Goal: Transaction & Acquisition: Book appointment/travel/reservation

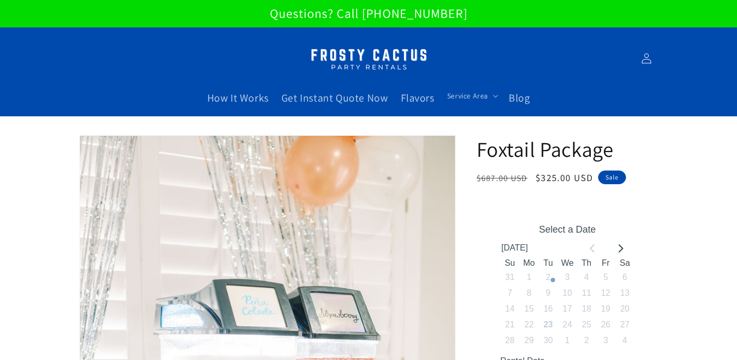
scroll to position [125, 0]
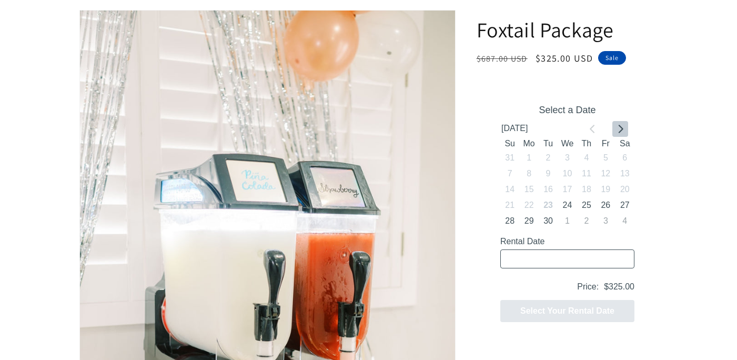
click at [622, 127] on icon "Go to next month" at bounding box center [619, 129] width 8 height 8
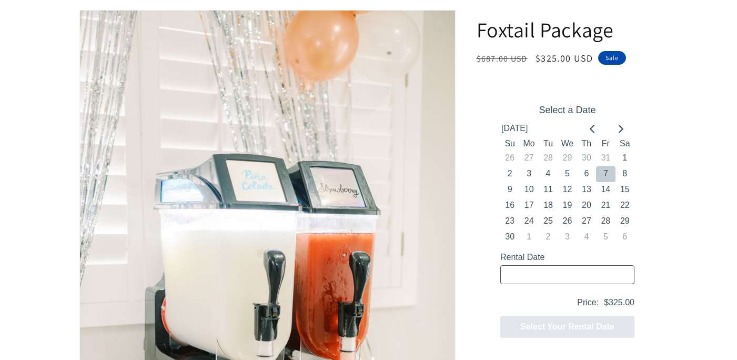
click at [606, 172] on button "7" at bounding box center [604, 174] width 19 height 16
type input "[DATE] / 5 spaces"
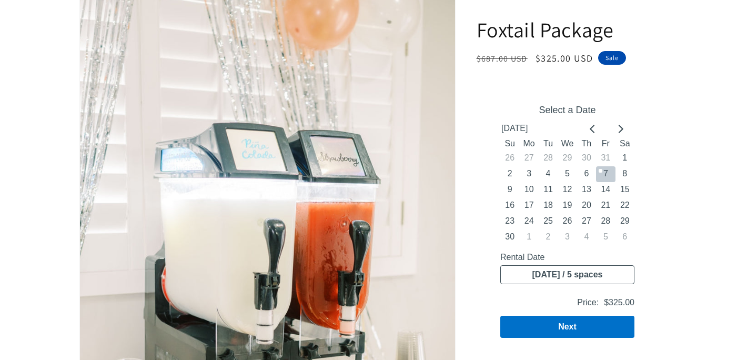
scroll to position [157, 0]
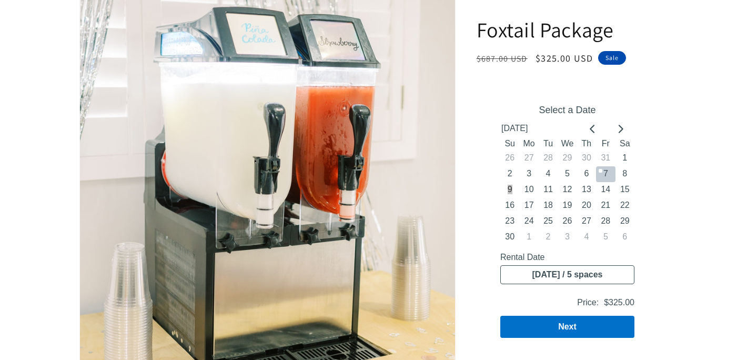
scroll to position [288, 0]
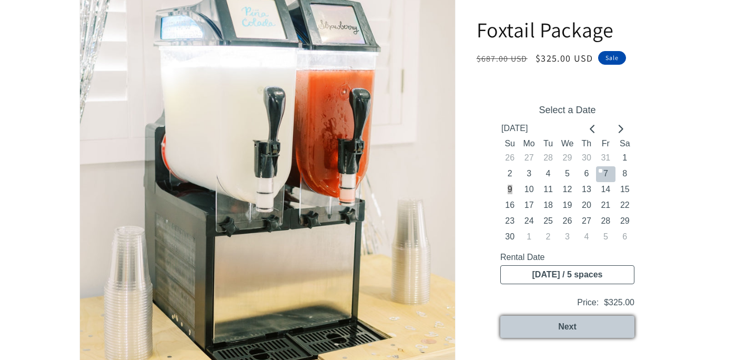
click at [599, 332] on button "Next" at bounding box center [566, 326] width 134 height 22
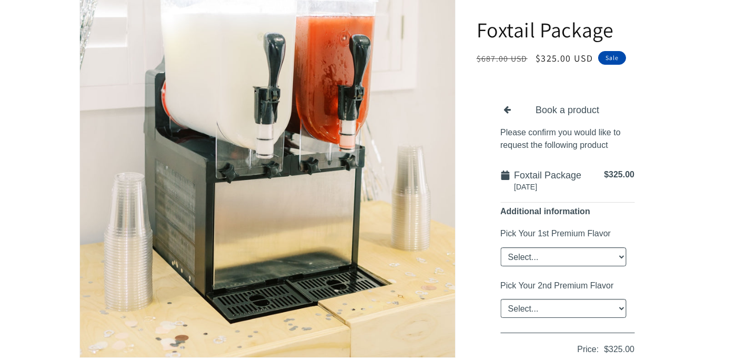
scroll to position [358, 0]
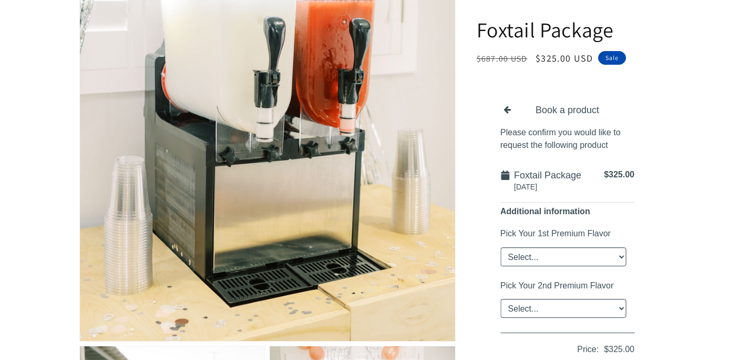
click at [596, 257] on select "Select... Classic [PERSON_NAME] Strawberry King Cake Daiquiri Apple Cider Summe…" at bounding box center [562, 256] width 126 height 19
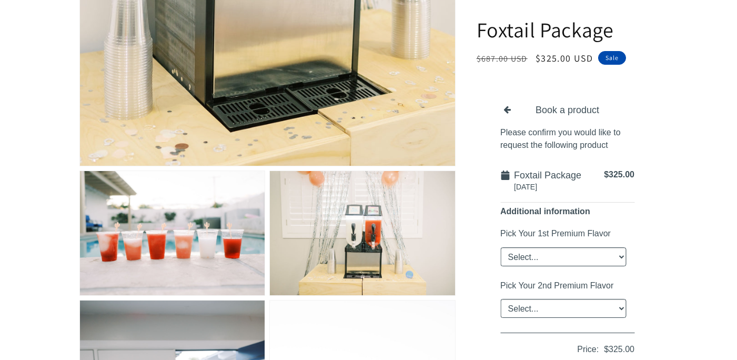
scroll to position [537, 0]
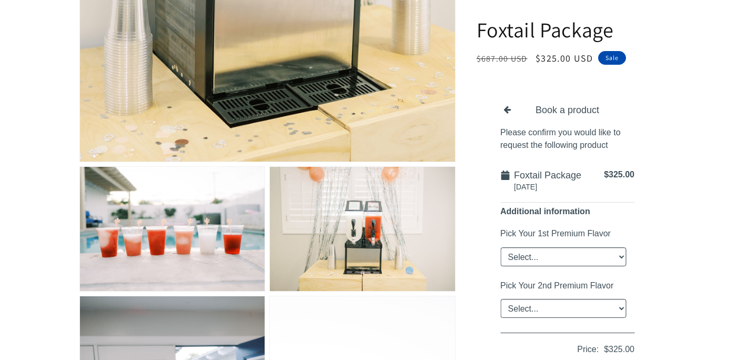
click at [582, 252] on select "Select... Classic [PERSON_NAME] Strawberry King Cake Daiquiri Apple Cider Summe…" at bounding box center [562, 256] width 126 height 19
select select "Classic [PERSON_NAME]"
click at [499, 247] on select "Select... Classic [PERSON_NAME] Strawberry King Cake Daiquiri Apple Cider Summe…" at bounding box center [562, 256] width 126 height 19
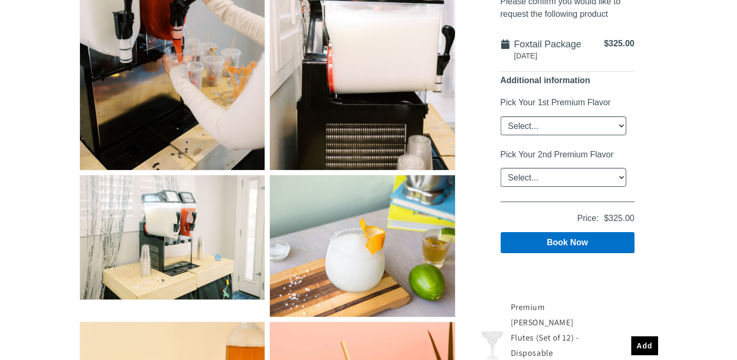
scroll to position [1230, 0]
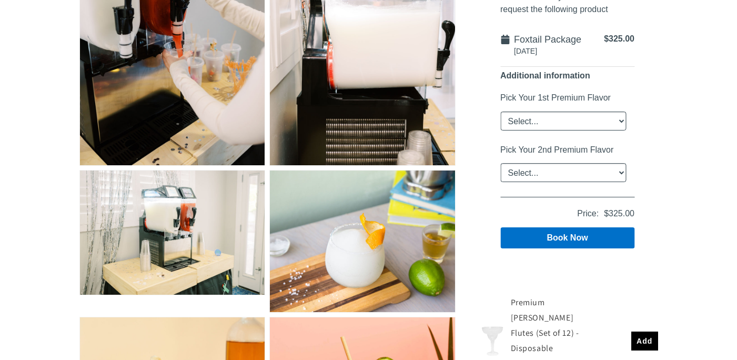
click at [539, 167] on select "Select... Classic [PERSON_NAME] Strawberry King Cake Daiquiri Apple Cider Summe…" at bounding box center [562, 172] width 126 height 19
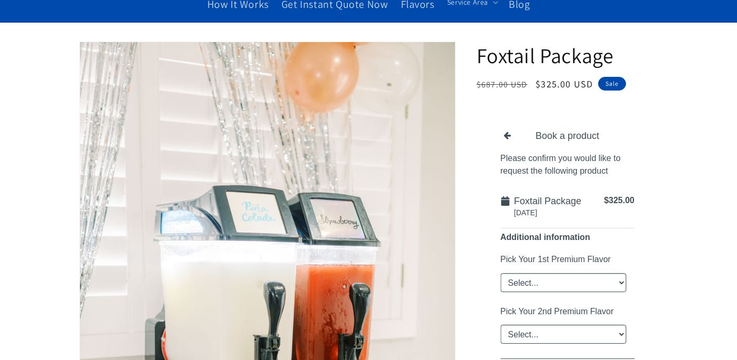
scroll to position [0, 0]
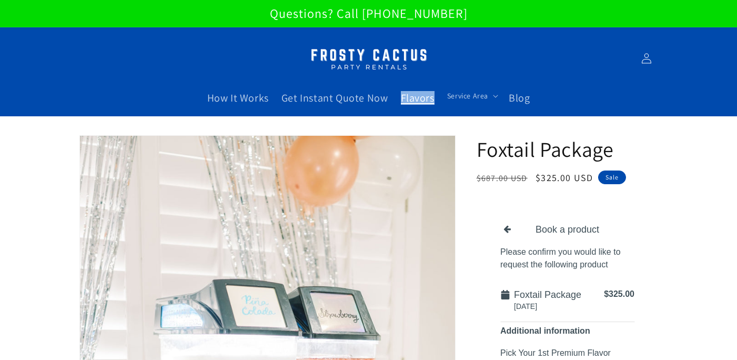
click at [411, 99] on span "Flavors" at bounding box center [418, 98] width 34 height 14
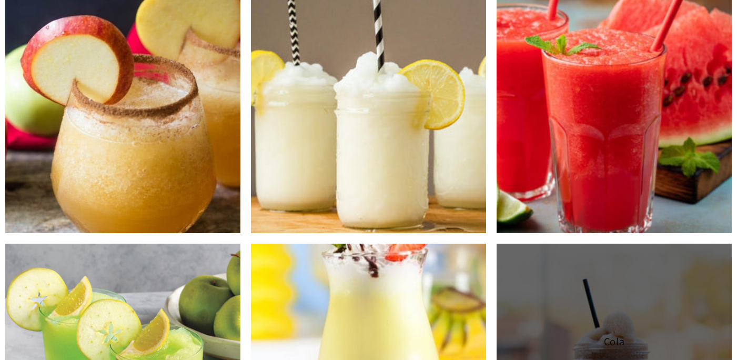
scroll to position [937, 0]
